Goal: Find specific page/section: Find specific page/section

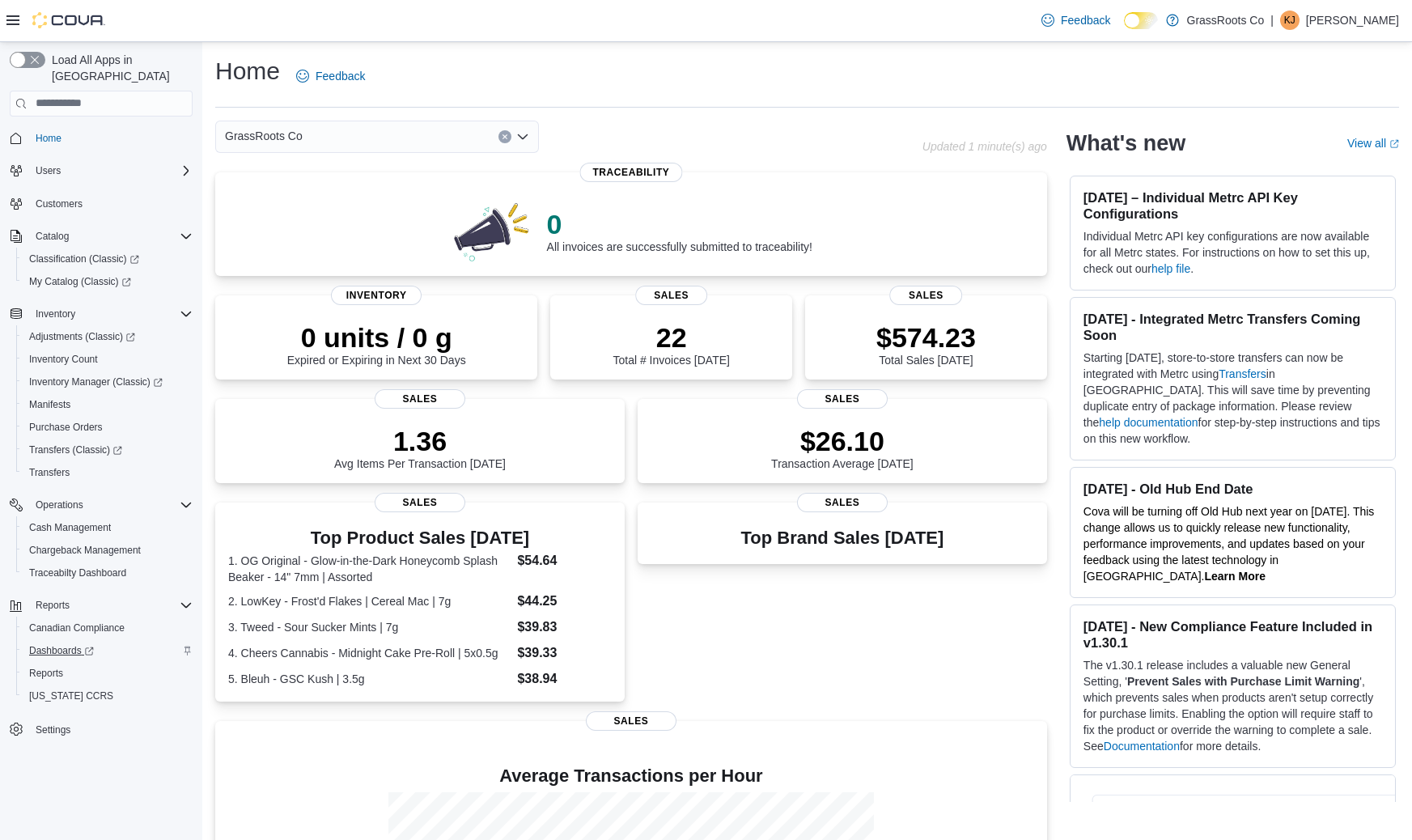
click at [46, 644] on span "Dashboards" at bounding box center [61, 651] width 65 height 13
click at [84, 19] on img at bounding box center [68, 20] width 72 height 16
